Goal: Task Accomplishment & Management: Manage account settings

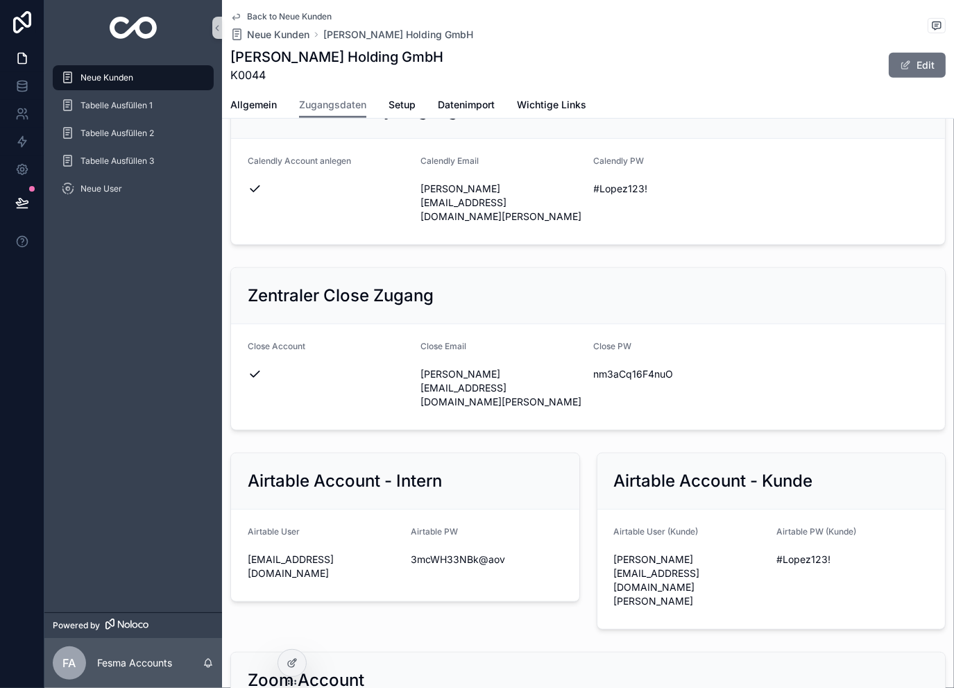
scroll to position [323, 0]
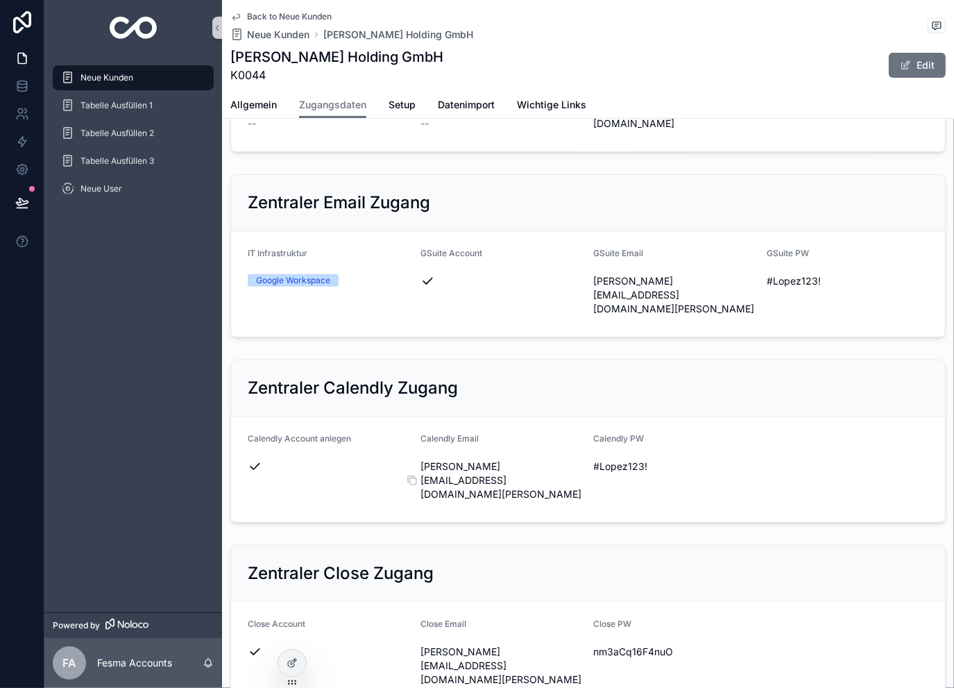
click at [573, 459] on span "lukas@lukas-lindler.com" at bounding box center [502, 480] width 162 height 42
click at [580, 461] on icon "scrollable content" at bounding box center [585, 466] width 11 height 11
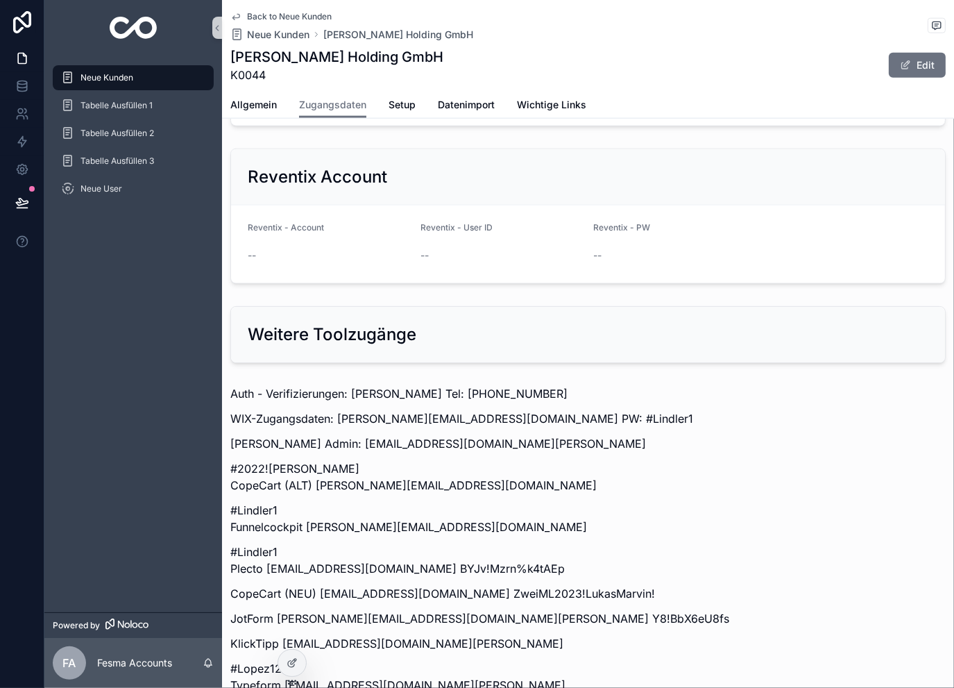
scroll to position [1568, 0]
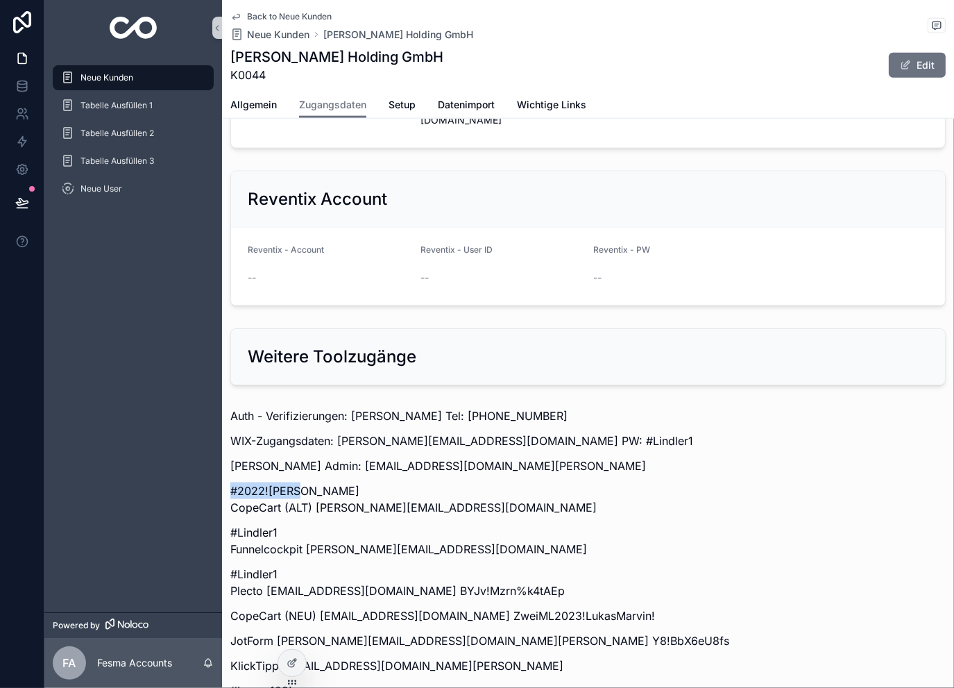
drag, startPoint x: 314, startPoint y: 344, endPoint x: 230, endPoint y: 355, distance: 83.9
copy div "#2022!Lopez"
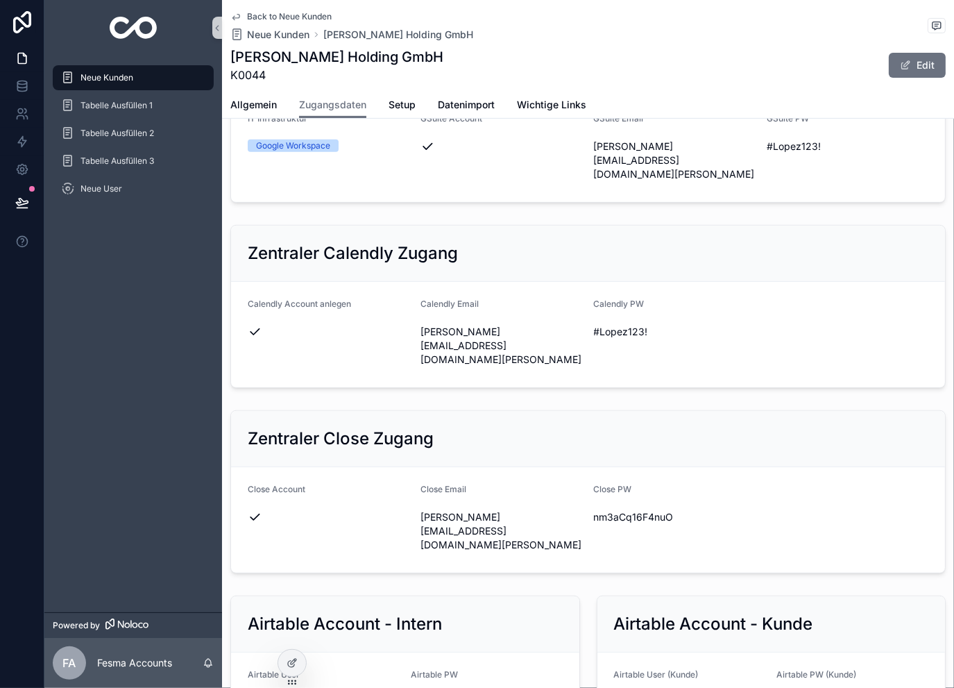
scroll to position [273, 0]
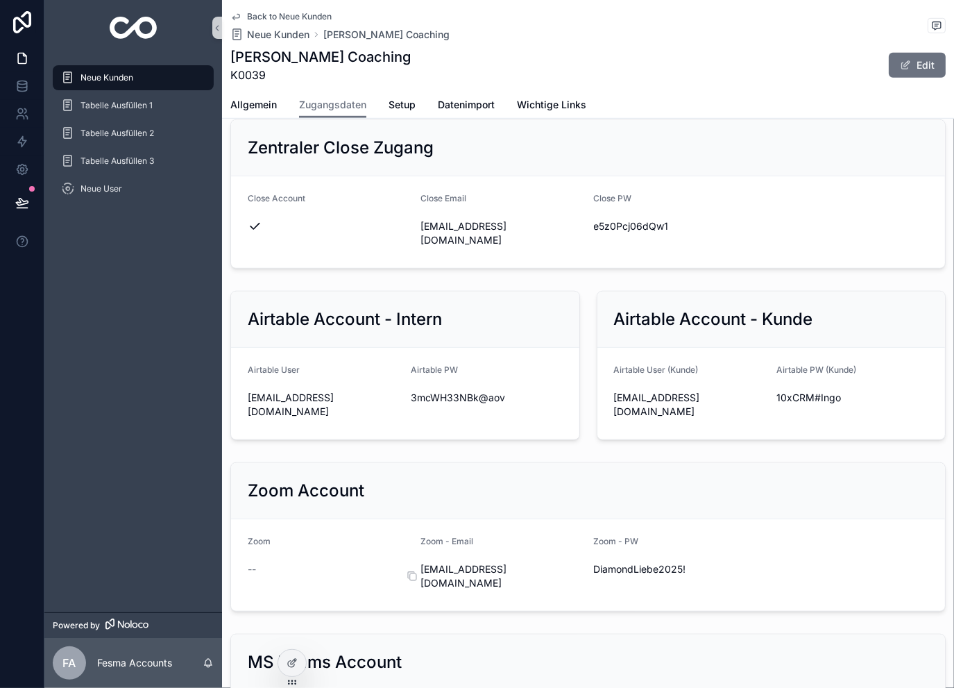
scroll to position [740, 0]
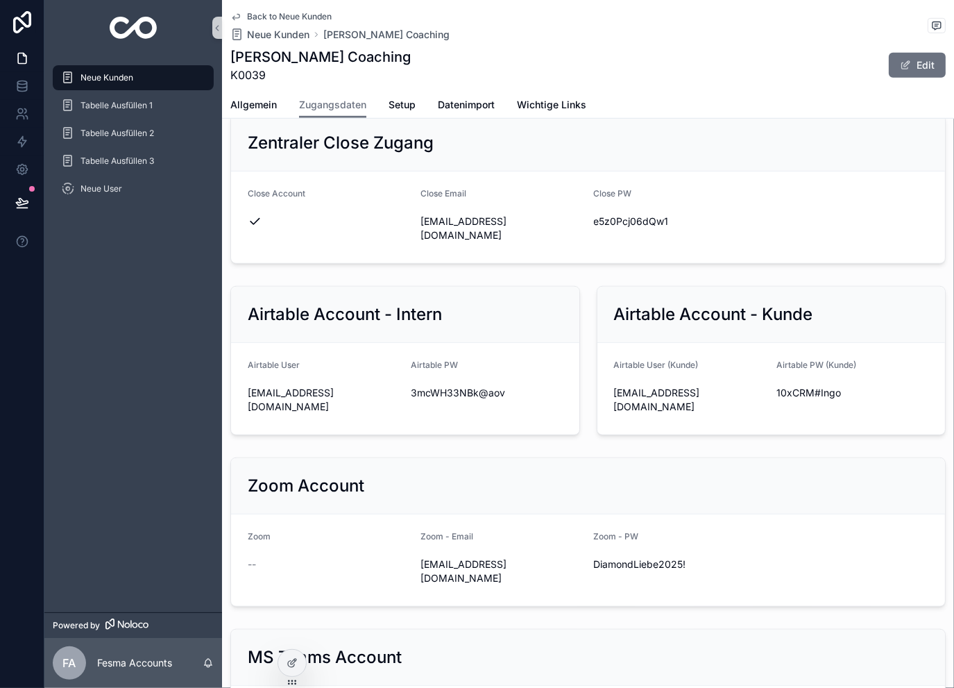
click at [403, 557] on div "--" at bounding box center [329, 564] width 162 height 14
click at [412, 566] on icon "scrollable content" at bounding box center [412, 571] width 11 height 11
click at [581, 559] on icon "scrollable content" at bounding box center [585, 564] width 11 height 11
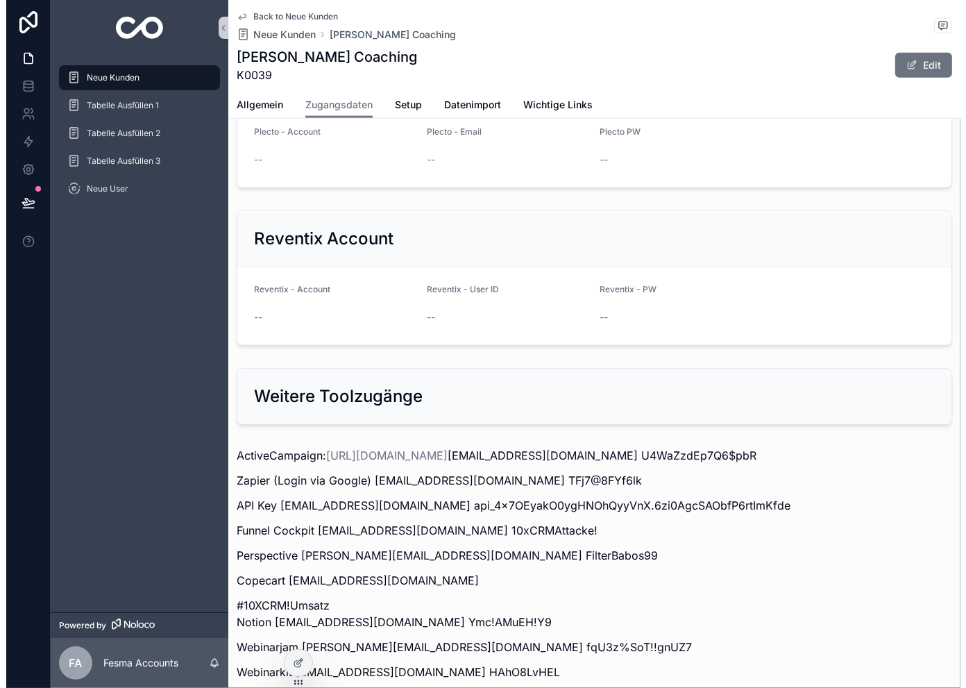
scroll to position [1619, 0]
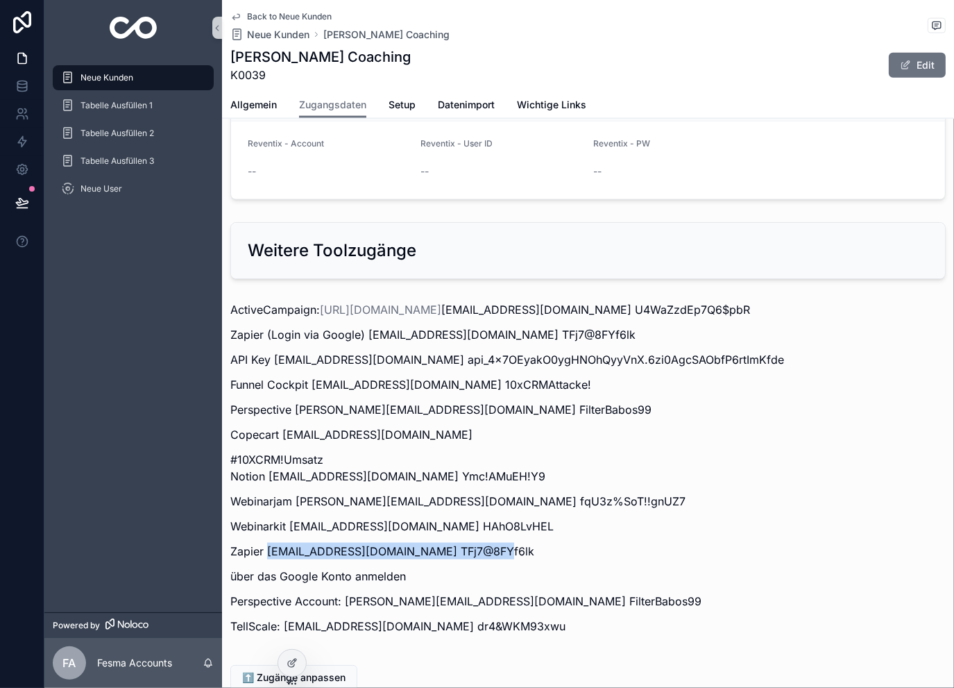
drag, startPoint x: 266, startPoint y: 533, endPoint x: 497, endPoint y: 539, distance: 231.2
click at [497, 543] on p "Zapier [EMAIL_ADDRESS][DOMAIN_NAME] TFj7@8FYf6lk" at bounding box center [587, 551] width 715 height 17
copy p "[EMAIL_ADDRESS][DOMAIN_NAME]"
drag, startPoint x: 583, startPoint y: 529, endPoint x: 500, endPoint y: 540, distance: 83.9
click at [500, 543] on p "Zapier [EMAIL_ADDRESS][DOMAIN_NAME] TFj7@8FYf6lk" at bounding box center [587, 551] width 715 height 17
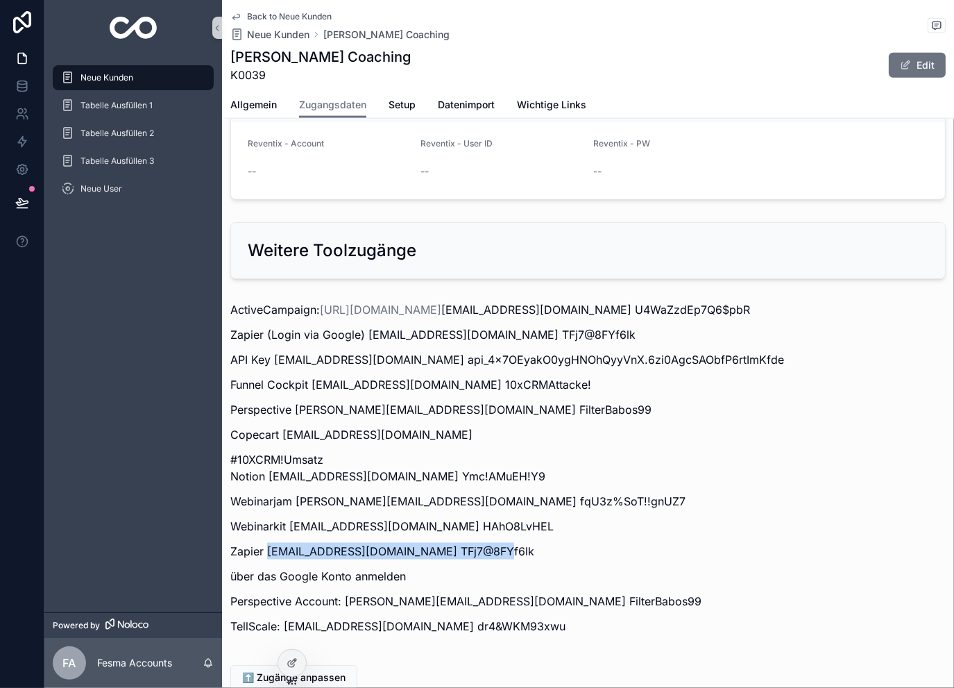
copy p "TFj7@8FYf6lk"
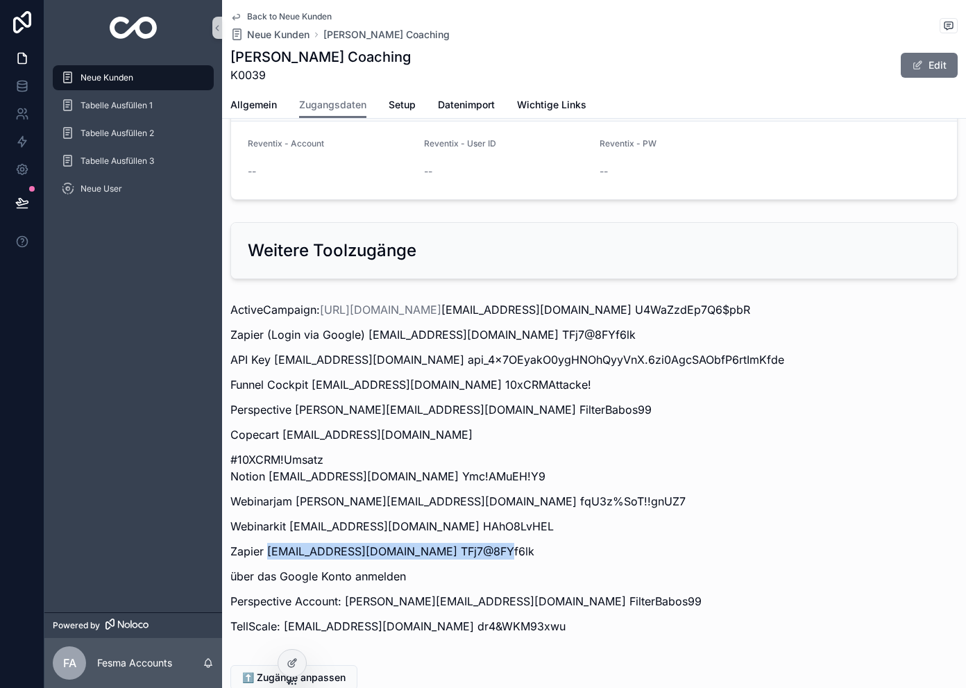
drag, startPoint x: 266, startPoint y: 530, endPoint x: 497, endPoint y: 534, distance: 230.4
click at [497, 543] on p "Zapier [EMAIL_ADDRESS][DOMAIN_NAME] TFj7@8FYf6lk" at bounding box center [593, 551] width 727 height 17
copy p "[EMAIL_ADDRESS][DOMAIN_NAME]"
drag, startPoint x: 576, startPoint y: 528, endPoint x: 499, endPoint y: 535, distance: 77.3
click at [499, 543] on p "Zapier [EMAIL_ADDRESS][DOMAIN_NAME] TFj7@8FYf6lk" at bounding box center [593, 551] width 727 height 17
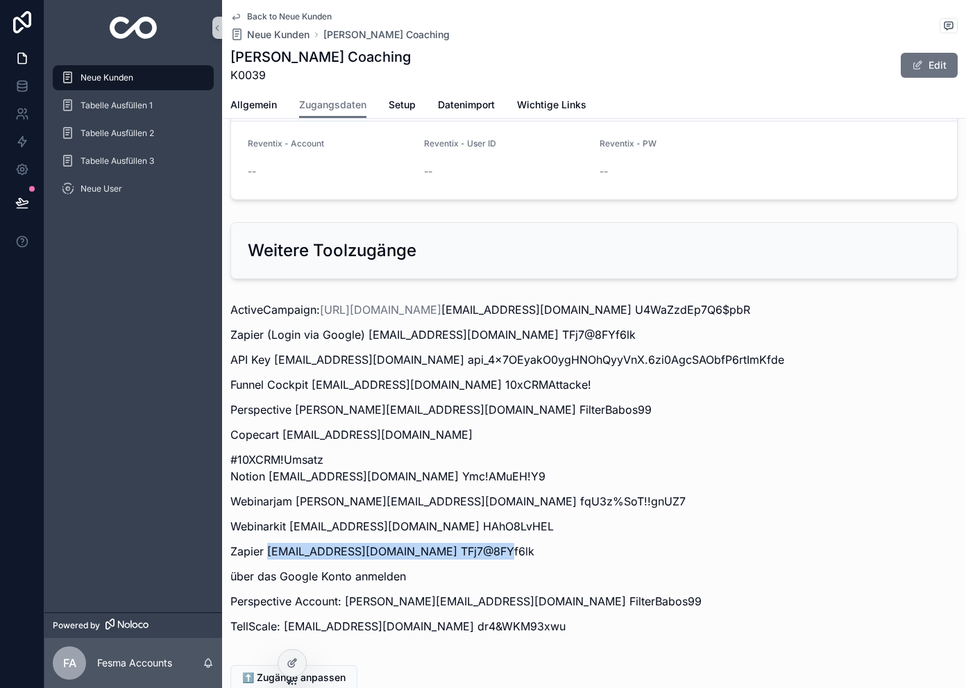
copy p "TFj7@8FYf6lk"
drag, startPoint x: 266, startPoint y: 529, endPoint x: 495, endPoint y: 536, distance: 229.1
click at [495, 543] on p "Zapier [EMAIL_ADDRESS][DOMAIN_NAME] TFj7@8FYf6lk" at bounding box center [593, 551] width 727 height 17
copy p "[EMAIL_ADDRESS][DOMAIN_NAME]"
drag, startPoint x: 580, startPoint y: 534, endPoint x: 500, endPoint y: 532, distance: 79.8
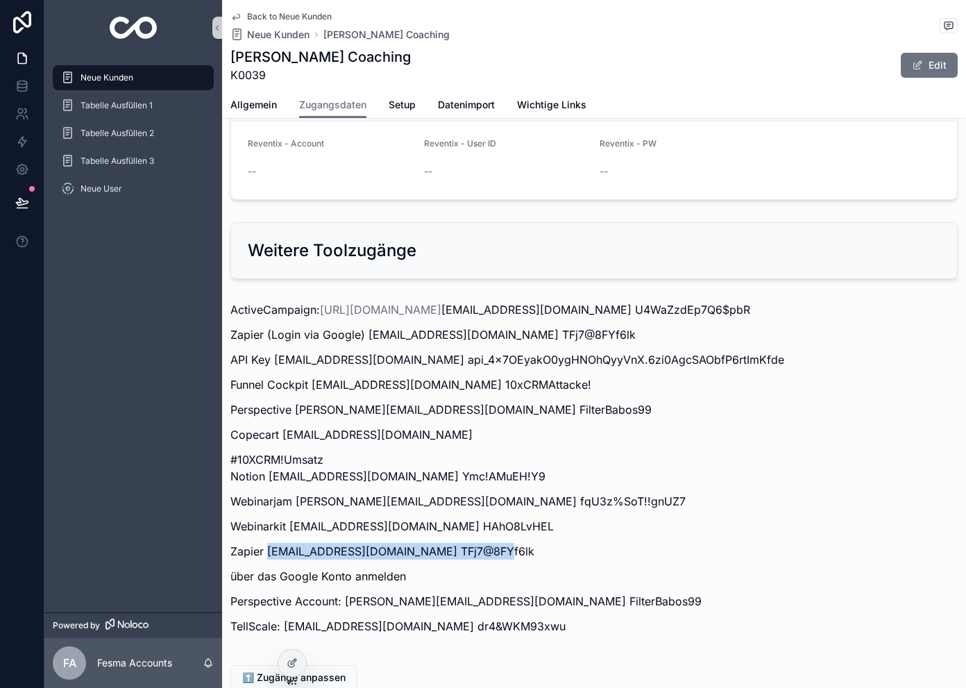
click at [500, 543] on p "Zapier [EMAIL_ADDRESS][DOMAIN_NAME] TFj7@8FYf6lk" at bounding box center [593, 551] width 727 height 17
copy p "TFj7@8FYf6lk"
